Goal: Find specific page/section: Find specific page/section

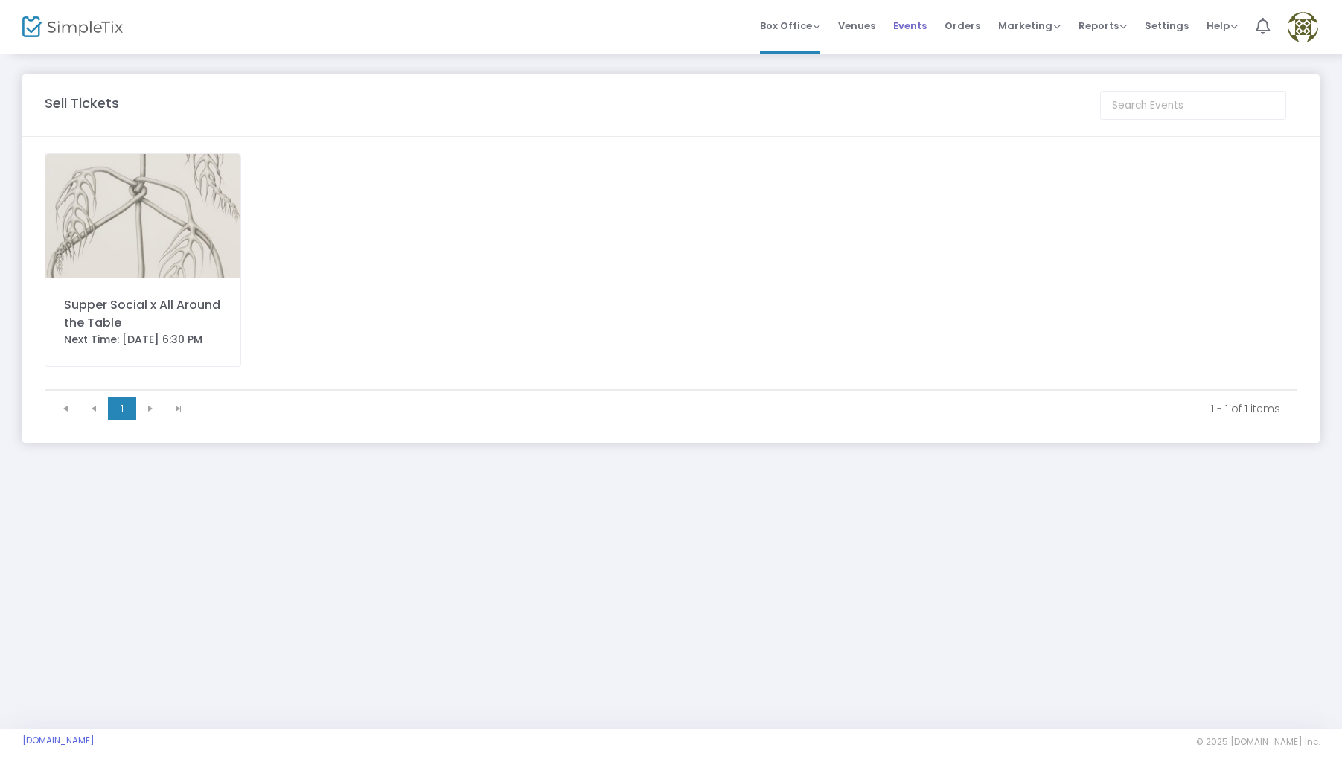
click at [901, 24] on span "Events" at bounding box center [909, 26] width 33 height 38
